Goal: Transaction & Acquisition: Purchase product/service

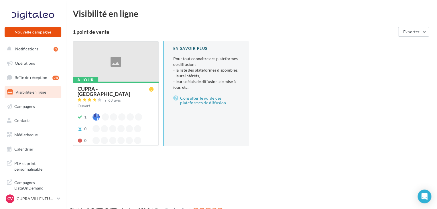
click at [34, 32] on button "Nouvelle campagne" at bounding box center [33, 32] width 57 height 10
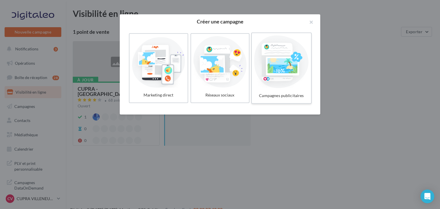
click at [281, 57] on div at bounding box center [281, 62] width 54 height 53
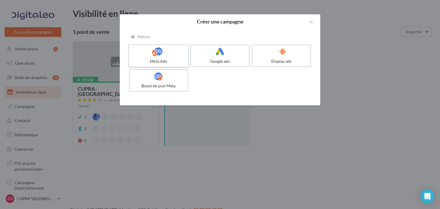
click at [168, 52] on div at bounding box center [158, 51] width 54 height 9
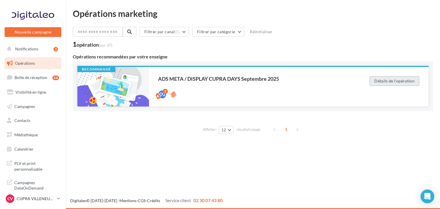
click at [387, 79] on button "Détails de l'opération" at bounding box center [394, 81] width 50 height 10
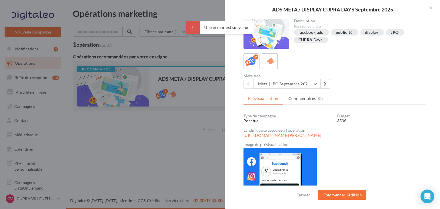
scroll to position [21, 0]
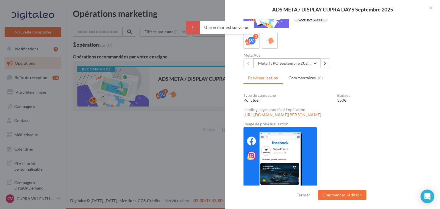
click at [292, 62] on button "Meta | JPO Septembre 2025 | Drive to store" at bounding box center [286, 63] width 67 height 10
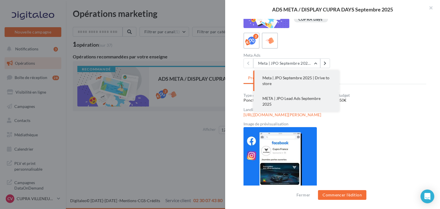
click at [280, 103] on button "META | JPO Lead Ads Septembre 2025" at bounding box center [296, 101] width 86 height 21
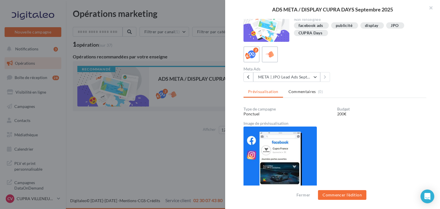
scroll to position [6, 0]
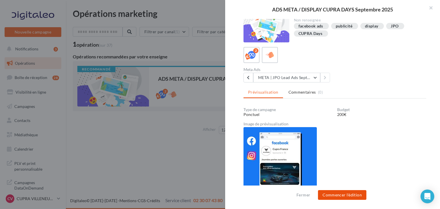
click at [348, 192] on button "Commencer l'édition" at bounding box center [342, 195] width 48 height 10
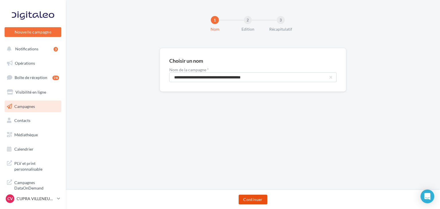
click at [253, 200] on button "Continuer" at bounding box center [253, 200] width 28 height 10
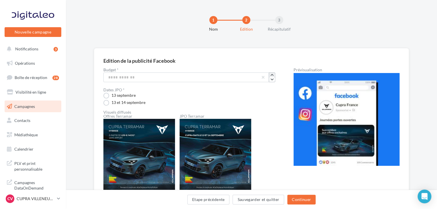
click at [272, 74] on icon "button" at bounding box center [271, 74] width 3 height 3
click at [272, 80] on icon "button" at bounding box center [271, 79] width 3 height 3
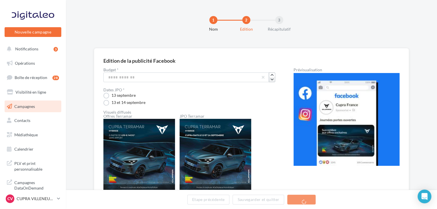
click at [272, 80] on icon "button" at bounding box center [271, 79] width 3 height 3
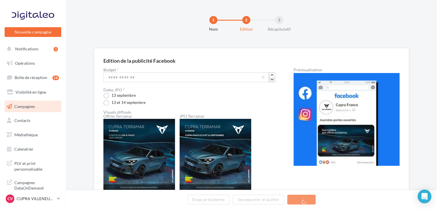
click at [272, 80] on icon "button" at bounding box center [271, 79] width 3 height 3
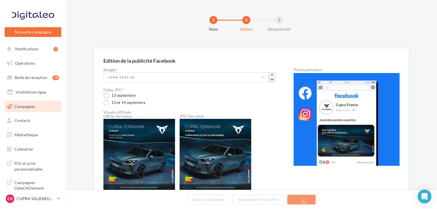
click at [272, 80] on icon "button" at bounding box center [271, 79] width 3 height 3
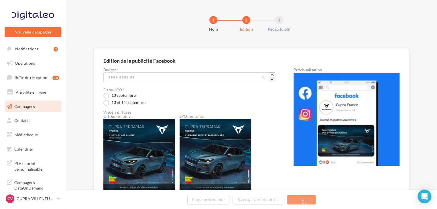
click at [272, 80] on icon "button" at bounding box center [271, 79] width 3 height 3
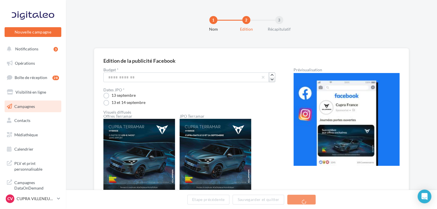
click at [272, 80] on icon "button" at bounding box center [271, 79] width 3 height 3
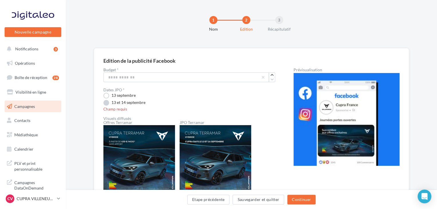
click at [107, 104] on label "13 et 14 septembre" at bounding box center [124, 103] width 42 height 6
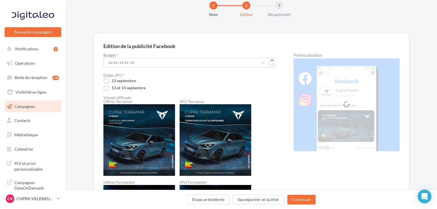
scroll to position [14, 0]
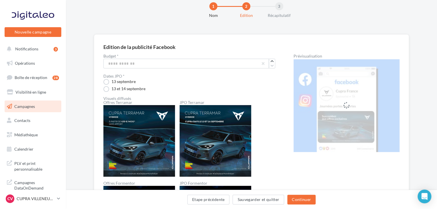
click at [247, 126] on img at bounding box center [216, 141] width 72 height 72
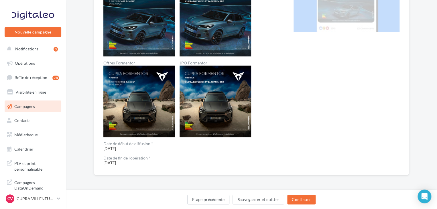
scroll to position [134, 0]
click at [308, 201] on button "Continuer" at bounding box center [301, 200] width 28 height 10
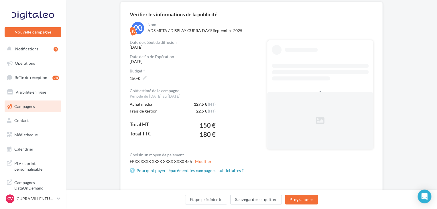
scroll to position [46, 0]
click at [145, 79] on label "150 €" at bounding box center [137, 79] width 21 height 8
click at [145, 79] on input "***" at bounding box center [137, 80] width 24 height 10
type input "***"
click at [208, 72] on label "Budget *" at bounding box center [194, 71] width 128 height 4
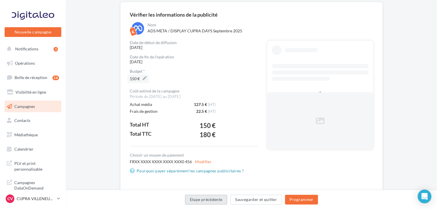
click at [195, 197] on button "Etape précédente" at bounding box center [206, 200] width 42 height 10
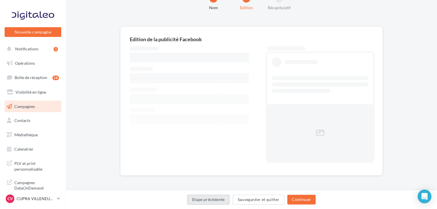
scroll to position [46, 0]
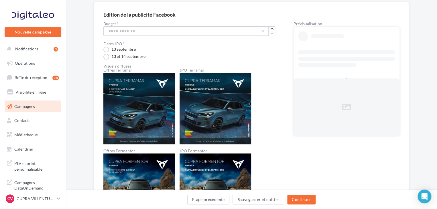
click at [133, 31] on input "***" at bounding box center [186, 31] width 166 height 10
type input "***"
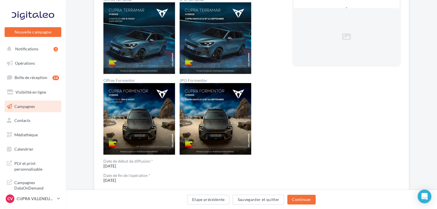
scroll to position [117, 0]
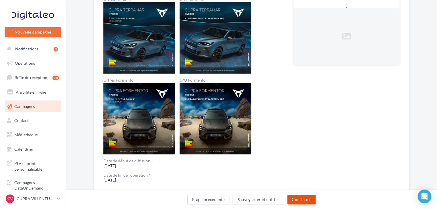
click at [307, 200] on button "Continuer" at bounding box center [301, 200] width 28 height 10
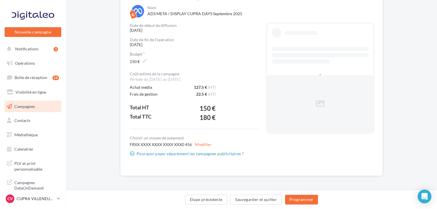
scroll to position [45, 0]
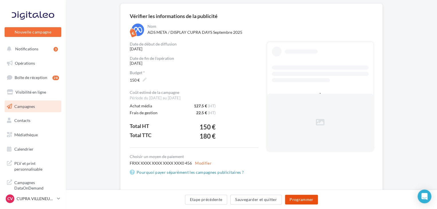
click at [303, 200] on button "Programmer" at bounding box center [301, 200] width 33 height 10
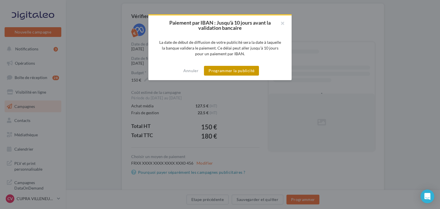
click at [242, 74] on button "Programmer la publicité" at bounding box center [231, 71] width 55 height 10
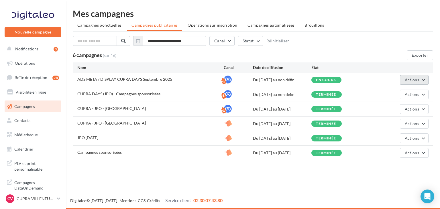
click at [419, 80] on button "Actions" at bounding box center [414, 80] width 29 height 10
click at [353, 34] on div "**********" at bounding box center [253, 84] width 360 height 151
click at [408, 93] on span "Actions" at bounding box center [412, 94] width 14 height 5
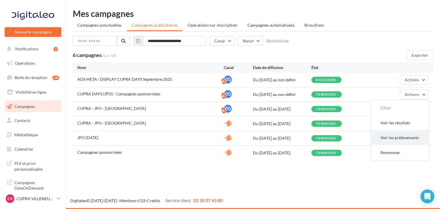
click at [400, 135] on button "Voir les prélèvements" at bounding box center [399, 137] width 57 height 15
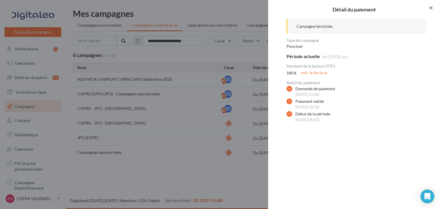
click at [430, 9] on button "button" at bounding box center [428, 8] width 23 height 17
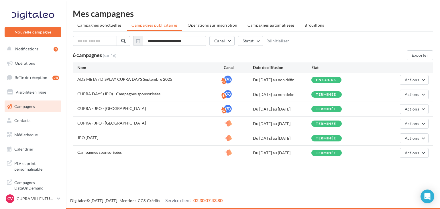
click at [46, 204] on div "CV CUPRA VILLENEUVE cupra_villeneuve" at bounding box center [33, 198] width 57 height 11
click at [45, 201] on p "CUPRA VILLENEUVE" at bounding box center [36, 199] width 38 height 6
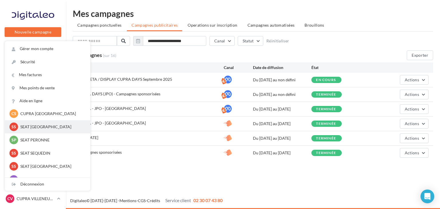
scroll to position [40, 0]
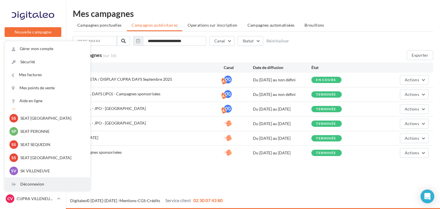
click at [42, 184] on div "Déconnexion" at bounding box center [47, 184] width 85 height 13
